Goal: Information Seeking & Learning: Check status

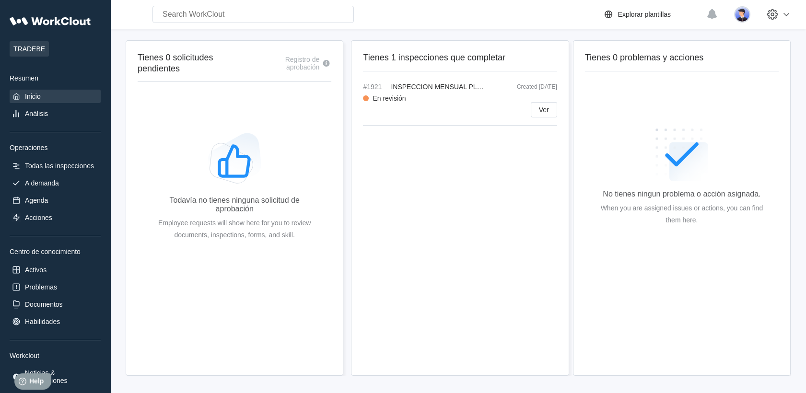
click at [39, 155] on div "TRADEBE Resumen Inicio Análisis Operaciones Todas las inspecciones A demanda Ag…" at bounding box center [55, 199] width 91 height 375
click at [42, 163] on div "Todas las inspecciones" at bounding box center [59, 166] width 69 height 8
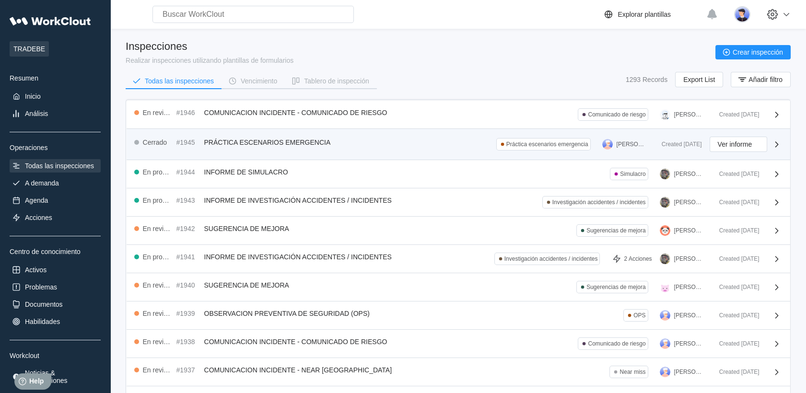
click at [398, 143] on div "Cerrado #1945 PRÁCTICA ESCENARIOS EMERGENCIA Práctica escenarios emergencia [PE…" at bounding box center [394, 144] width 520 height 15
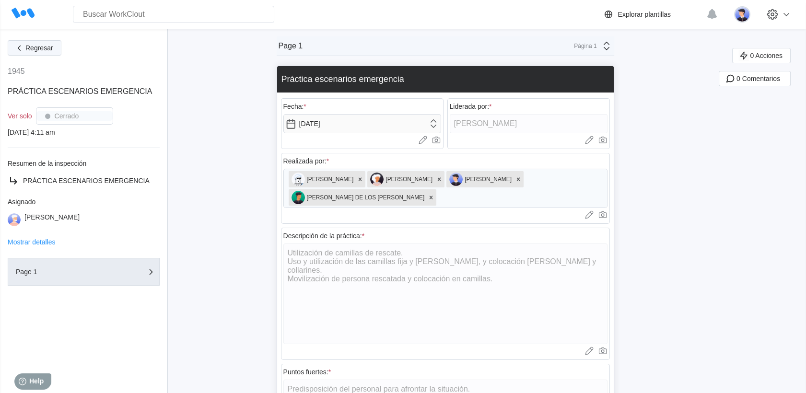
click at [11, 47] on button "Regresar" at bounding box center [35, 47] width 54 height 15
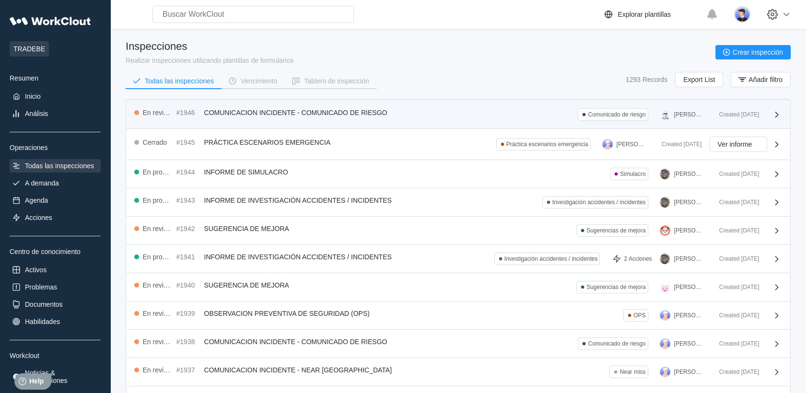
click at [398, 128] on div "En revisión #1946 COMUNICACION INCIDENTE - COMUNICADO DE RIESGO Comunicado de r…" at bounding box center [459, 115] width 664 height 28
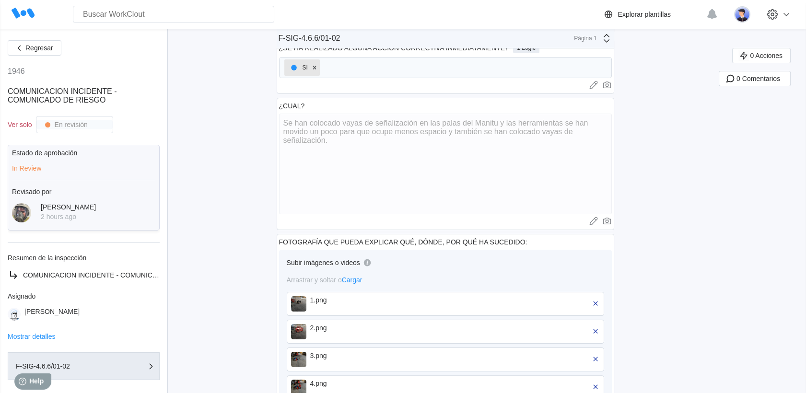
scroll to position [604, 0]
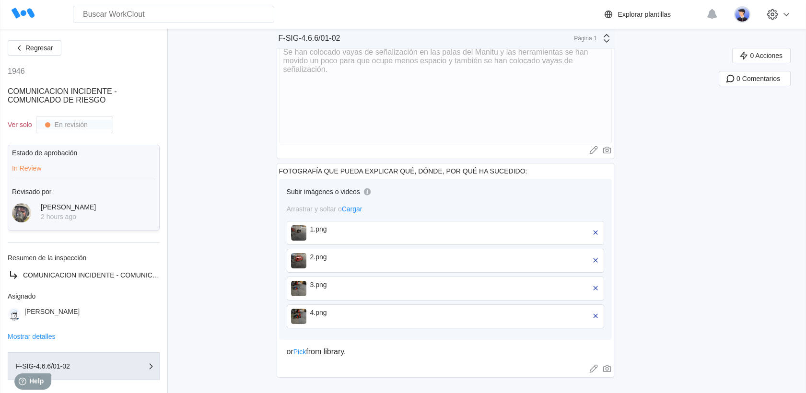
click at [50, 42] on button "Regresar" at bounding box center [35, 47] width 54 height 15
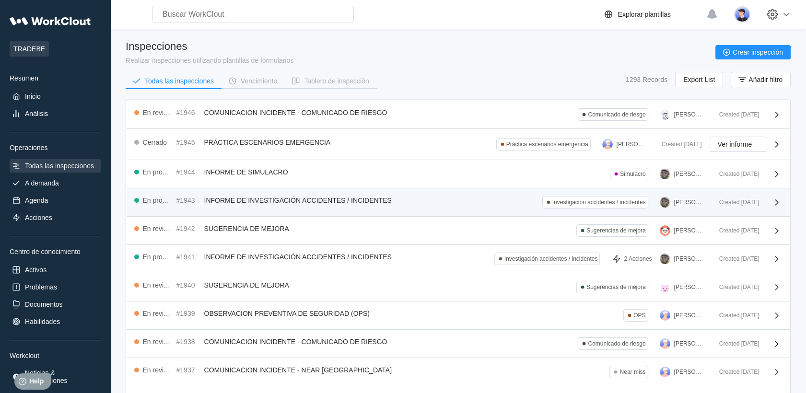
click at [269, 207] on div "En progreso #1943 INFORME DE INVESTIGACIÓN ACCIDENTES / INCIDENTES Investigació…" at bounding box center [459, 203] width 664 height 28
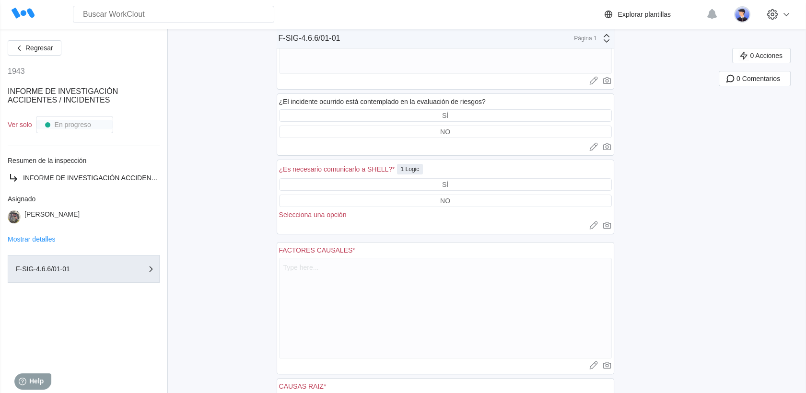
scroll to position [746, 0]
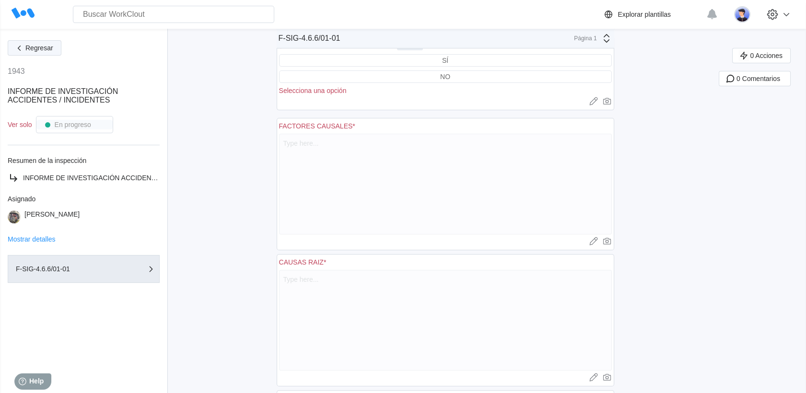
click at [52, 48] on span "Regresar" at bounding box center [39, 48] width 28 height 7
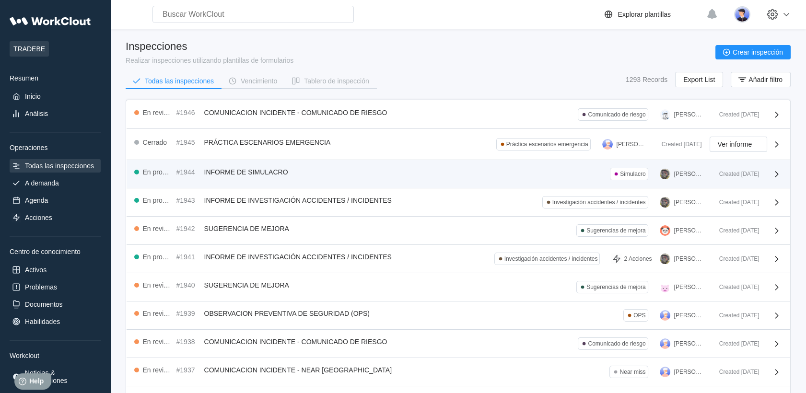
click at [385, 176] on div "En progreso #1944 INFORME DE SIMULACRO Simulacro [PERSON_NAME]" at bounding box center [422, 174] width 577 height 12
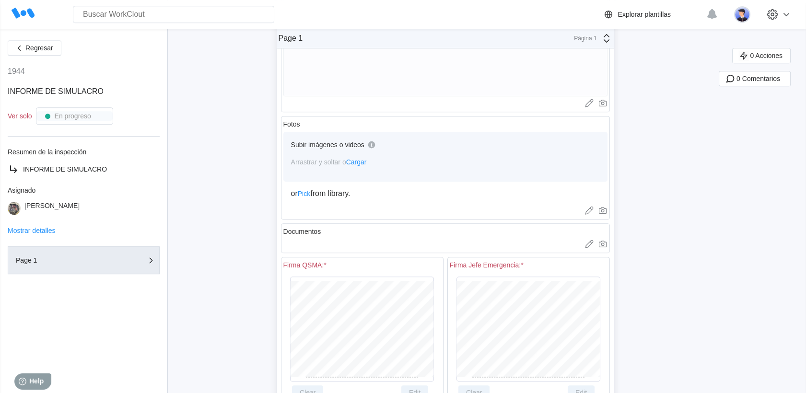
scroll to position [1028, 0]
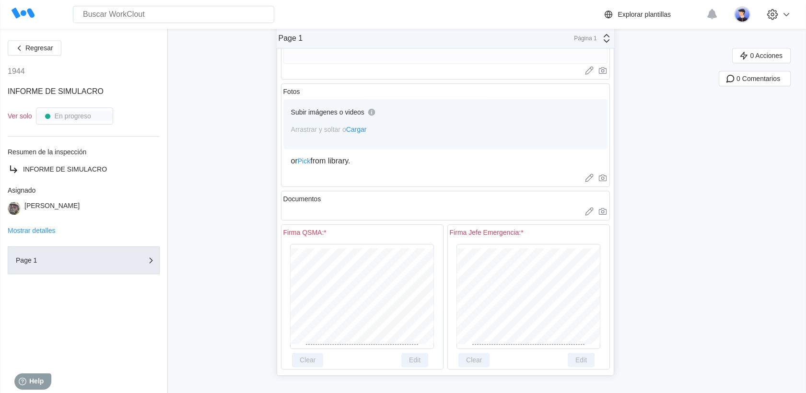
click at [35, 57] on div "Regresar 1944 INFORME DE SIMULACRO Ver solo En progreso Resumen de la inspecció…" at bounding box center [84, 211] width 152 height 342
click at [34, 50] on span "Regresar" at bounding box center [39, 48] width 28 height 7
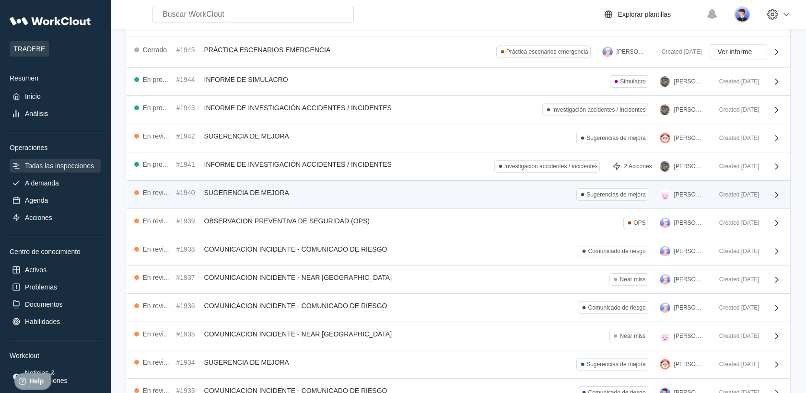
scroll to position [106, 0]
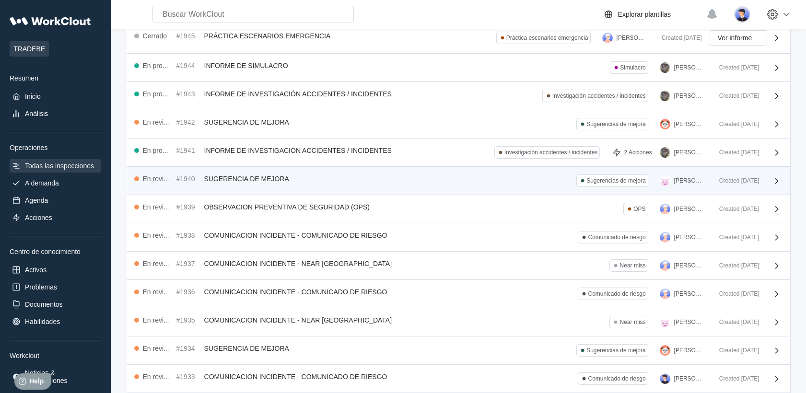
click at [319, 181] on div "En revisión #1940 SUGERENCIA DE MEJORA Sugerencias de mejora [PERSON_NAME]" at bounding box center [422, 181] width 577 height 12
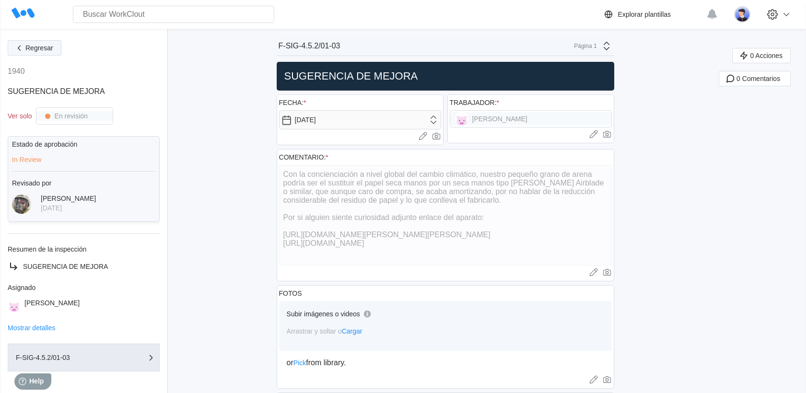
click at [43, 48] on span "Regresar" at bounding box center [39, 48] width 28 height 7
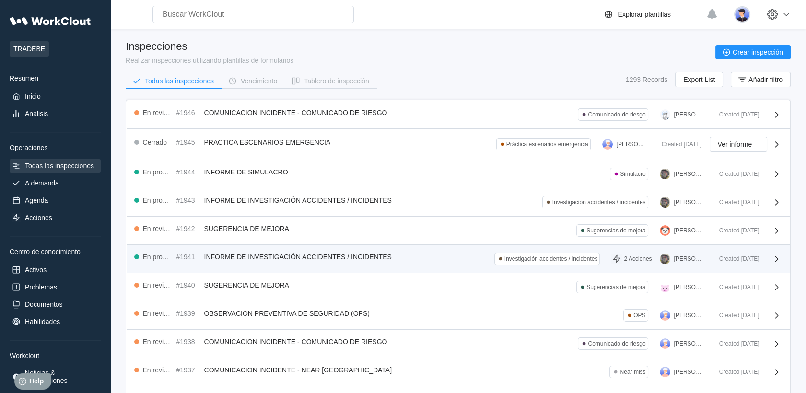
click at [340, 268] on div "En progreso #1941 INFORME DE INVESTIGACIÓN ACCIDENTES / INCIDENTES Investigació…" at bounding box center [459, 259] width 664 height 28
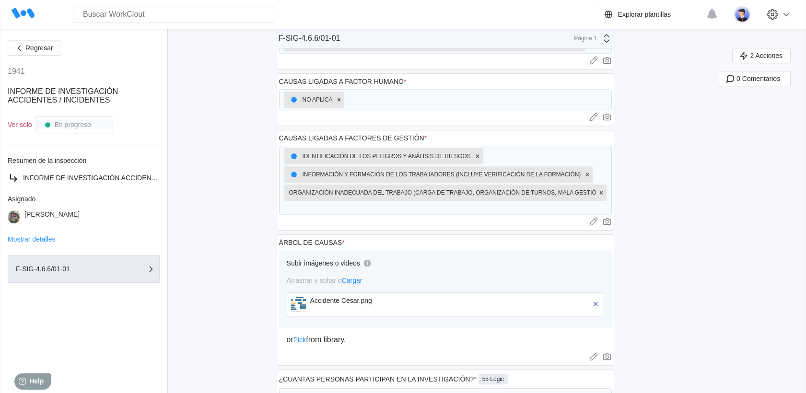
scroll to position [1332, 0]
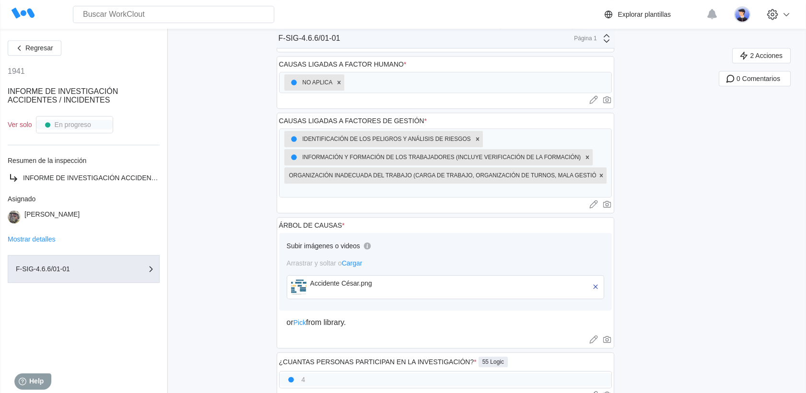
click at [292, 277] on div "Accidente César.png" at bounding box center [446, 287] width 318 height 24
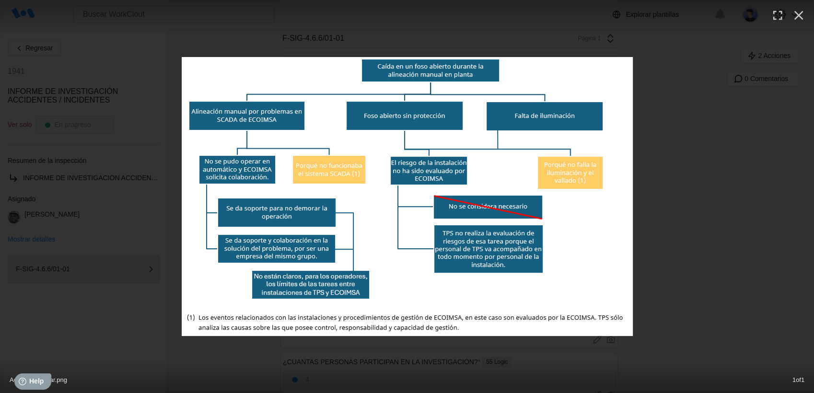
click at [398, 163] on div at bounding box center [407, 196] width 814 height 279
click at [398, 13] on icon "button" at bounding box center [798, 15] width 15 height 15
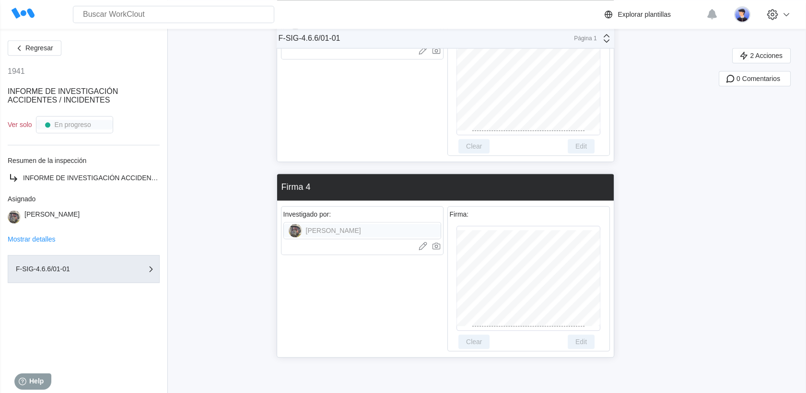
scroll to position [2158, 0]
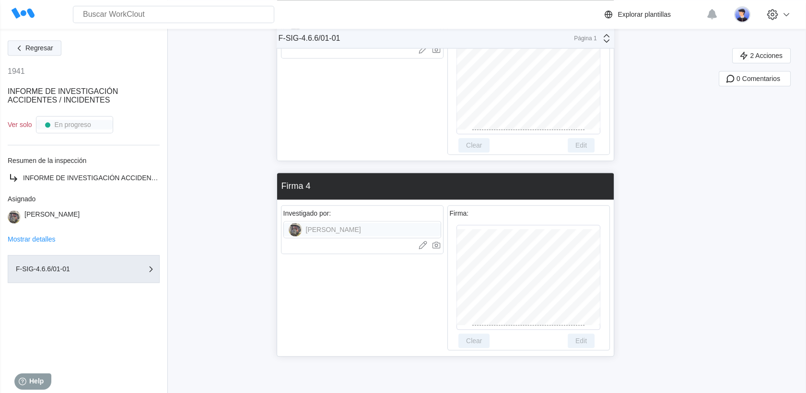
click at [52, 52] on button "Regresar" at bounding box center [35, 47] width 54 height 15
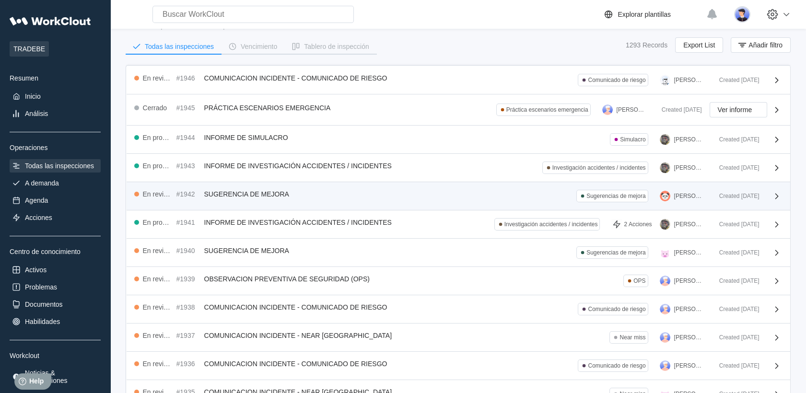
scroll to position [53, 0]
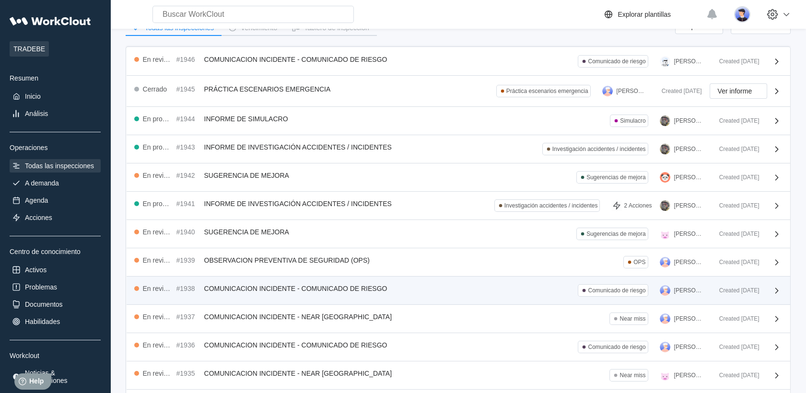
click at [356, 285] on span "COMUNICACION INCIDENTE - COMUNICADO DE RIESGO" at bounding box center [295, 289] width 183 height 8
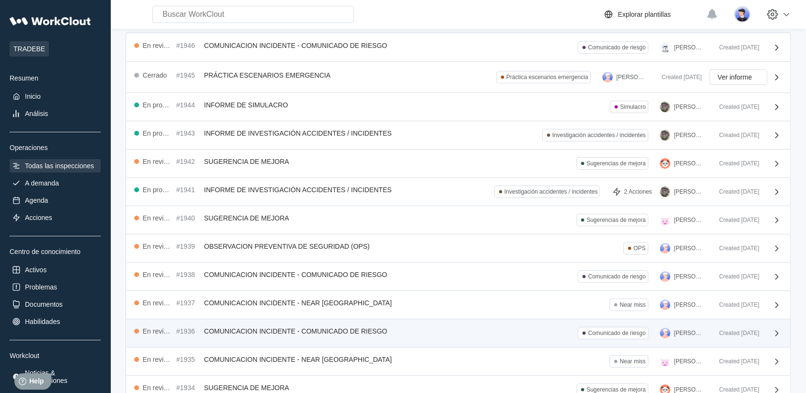
scroll to position [106, 0]
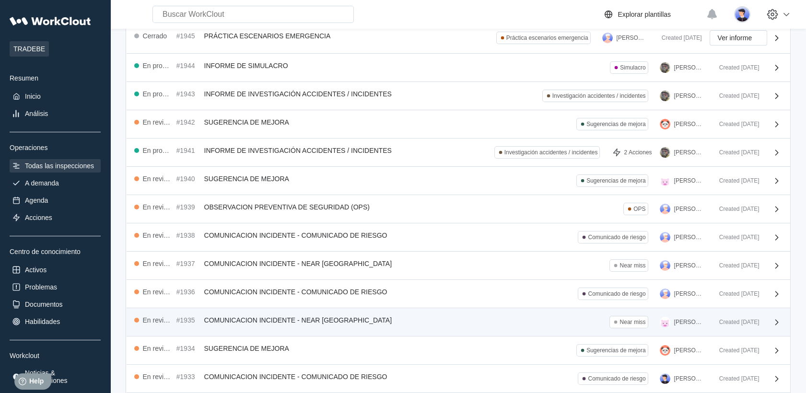
click at [398, 318] on div "En revisión #1935 COMUNICACION INCIDENTE - NEAR MISS Near miss [PERSON_NAME]" at bounding box center [422, 322] width 577 height 12
click at [398, 316] on div "En revisión #1935 COMUNICACION INCIDENTE - NEAR MISS Near miss [PERSON_NAME]" at bounding box center [422, 322] width 577 height 12
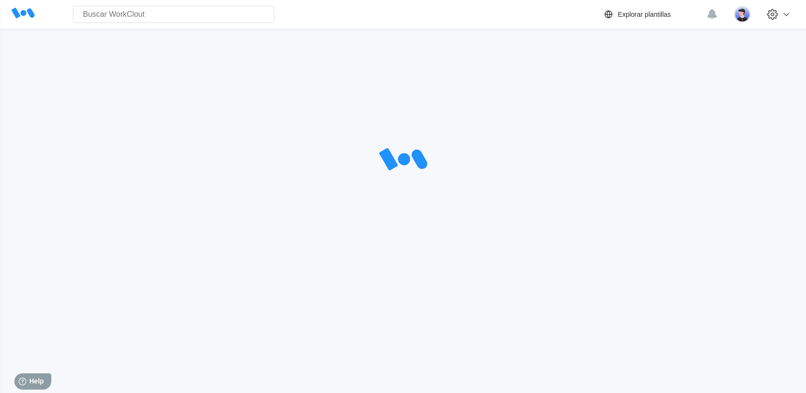
click at [271, 309] on div "Search for anything... Activos • Empleados • Habilidades • Documentos • Problem…" at bounding box center [403, 169] width 806 height 338
